Goal: Information Seeking & Learning: Learn about a topic

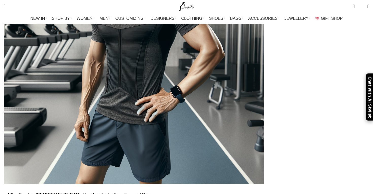
scroll to position [332, 0]
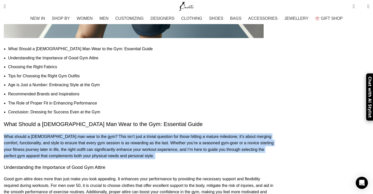
scroll to position [399, 0]
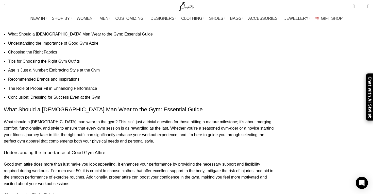
click at [154, 161] on p "Good gym attire does more than just make you look appealing. It enhances your p…" at bounding box center [140, 174] width 272 height 26
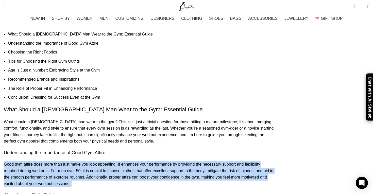
click at [154, 161] on p "Good gym attire does more than just make you look appealing. It enhances your p…" at bounding box center [140, 174] width 272 height 26
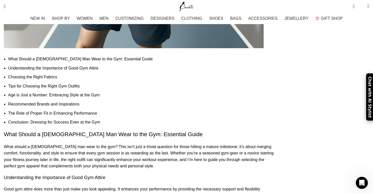
scroll to position [375, 0]
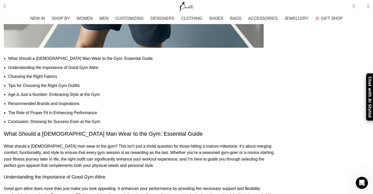
click at [118, 143] on p "What should a [DEMOGRAPHIC_DATA] man wear to the gym? This isn’t just a trivial…" at bounding box center [140, 156] width 272 height 26
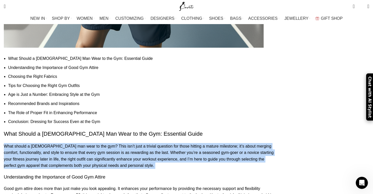
click at [118, 143] on p "What should a [DEMOGRAPHIC_DATA] man wear to the gym? This isn’t just a trivial…" at bounding box center [140, 156] width 272 height 26
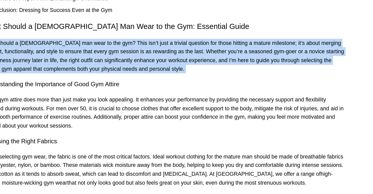
scroll to position [441, 0]
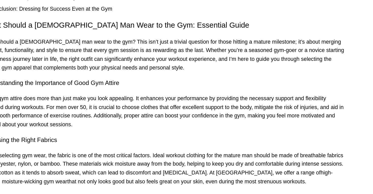
click at [141, 162] on p "When selecting gym wear, the fabric is one of the most critical factors. Ideal …" at bounding box center [140, 175] width 272 height 26
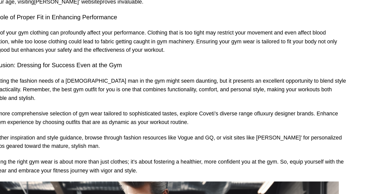
scroll to position [797, 0]
